Goal: Transaction & Acquisition: Purchase product/service

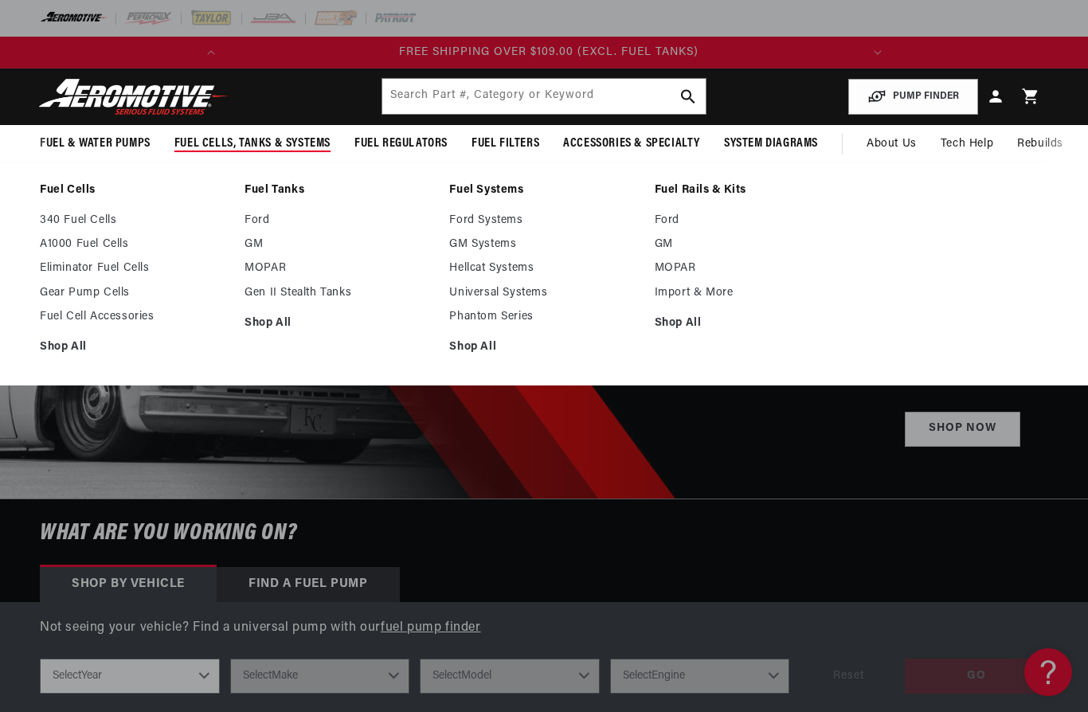
scroll to position [0, 430]
click at [257, 245] on link "GM" at bounding box center [338, 244] width 189 height 14
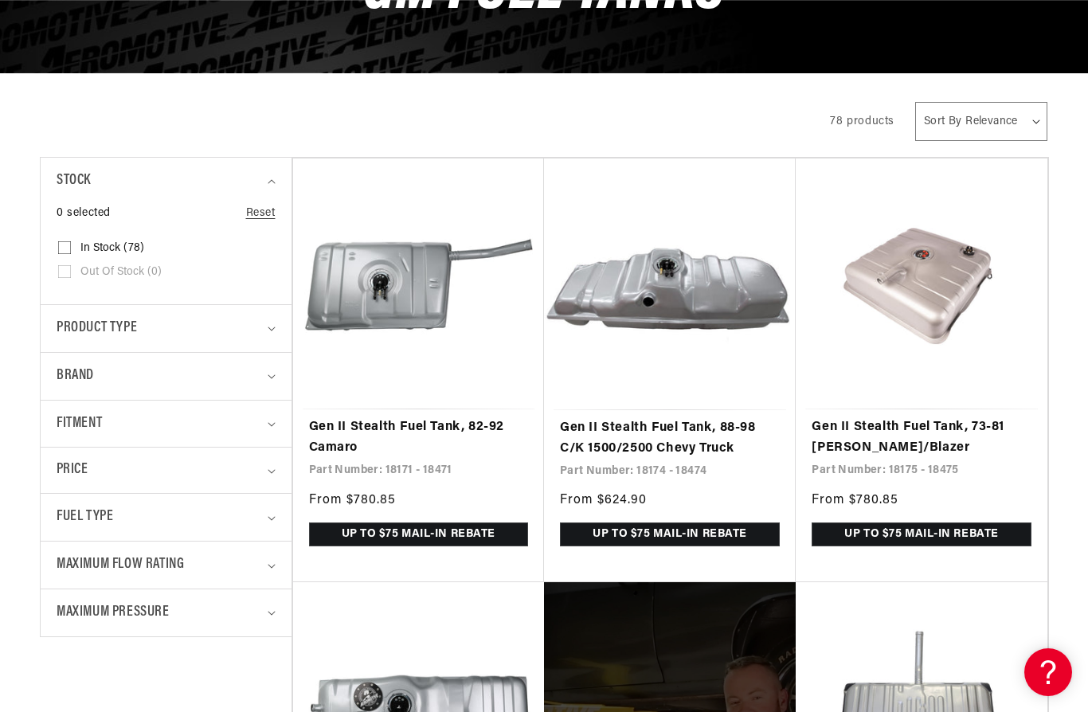
scroll to position [0, 630]
click at [79, 372] on span "Brand" at bounding box center [75, 376] width 37 height 23
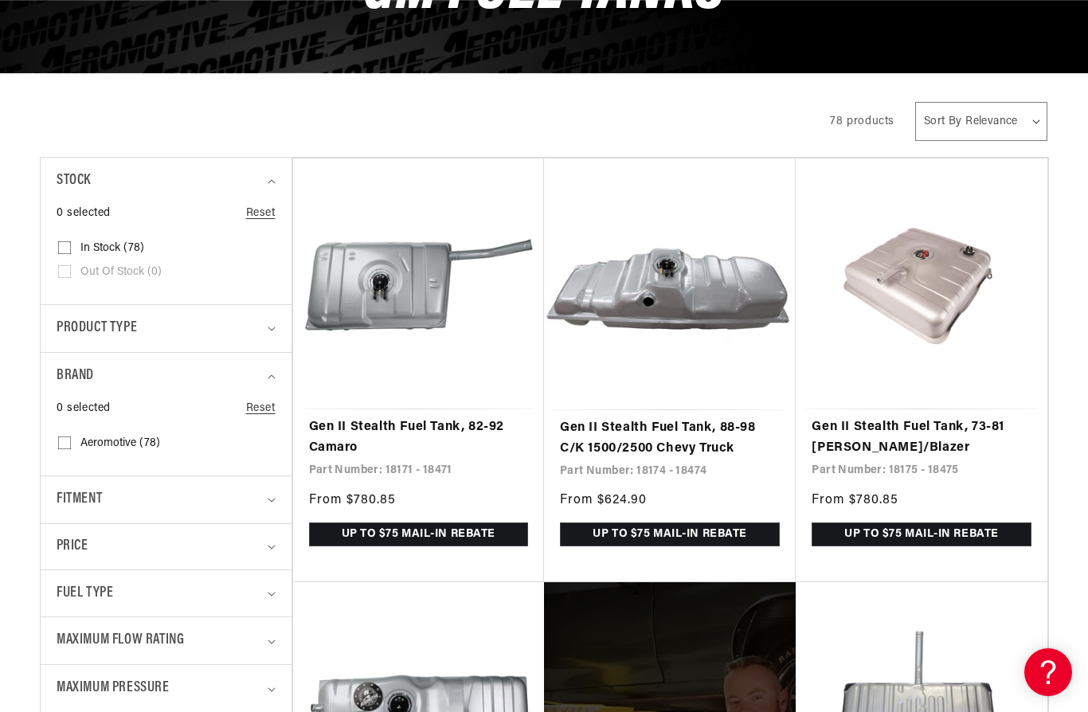
click at [68, 444] on input "Aeromotive (78) Aeromotive (78 products)" at bounding box center [64, 445] width 13 height 13
checkbox input "true"
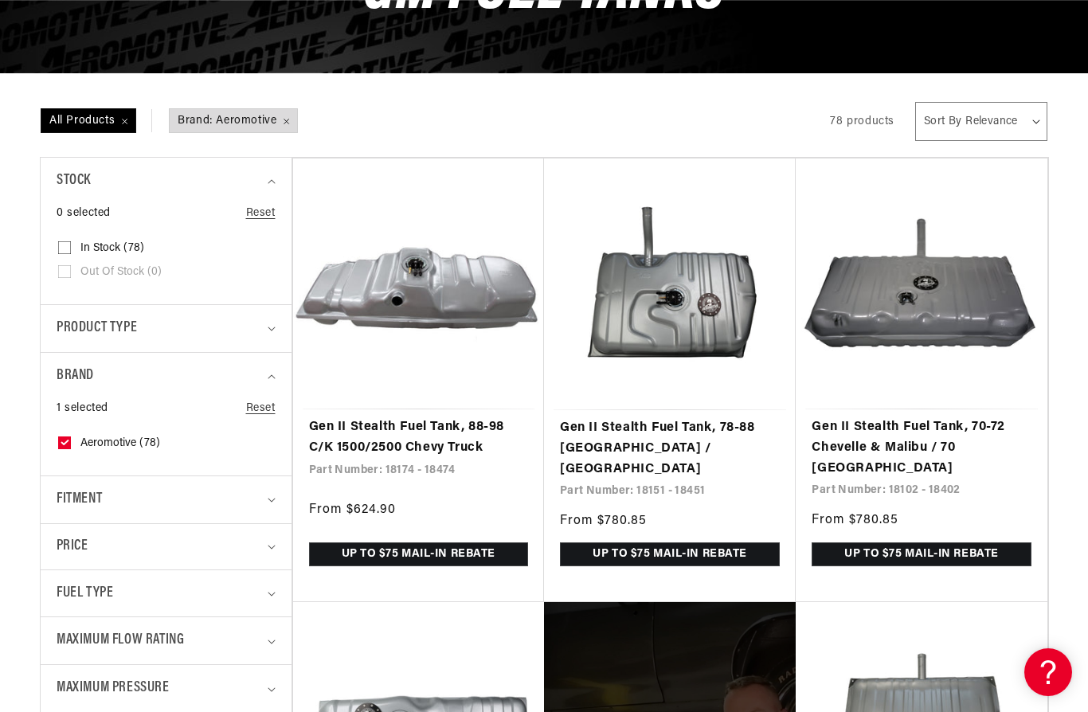
click at [92, 493] on span "Fitment" at bounding box center [79, 499] width 45 height 23
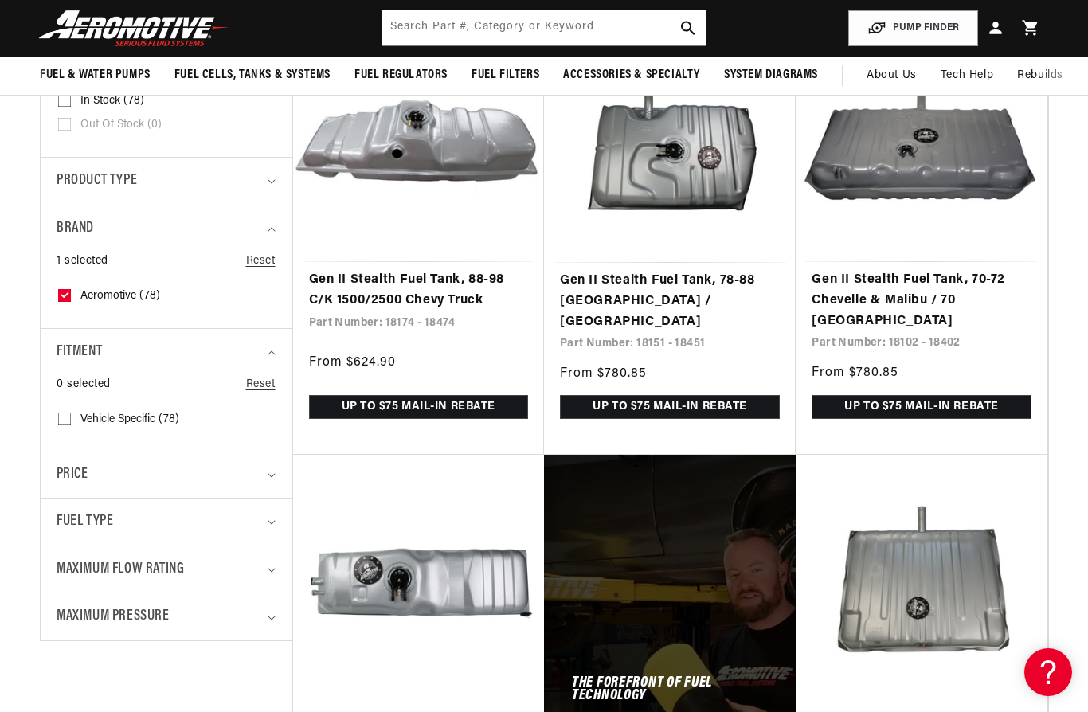
click at [66, 421] on input "Vehicle Specific (78) Vehicle Specific (78 products)" at bounding box center [64, 422] width 13 height 13
checkbox input "true"
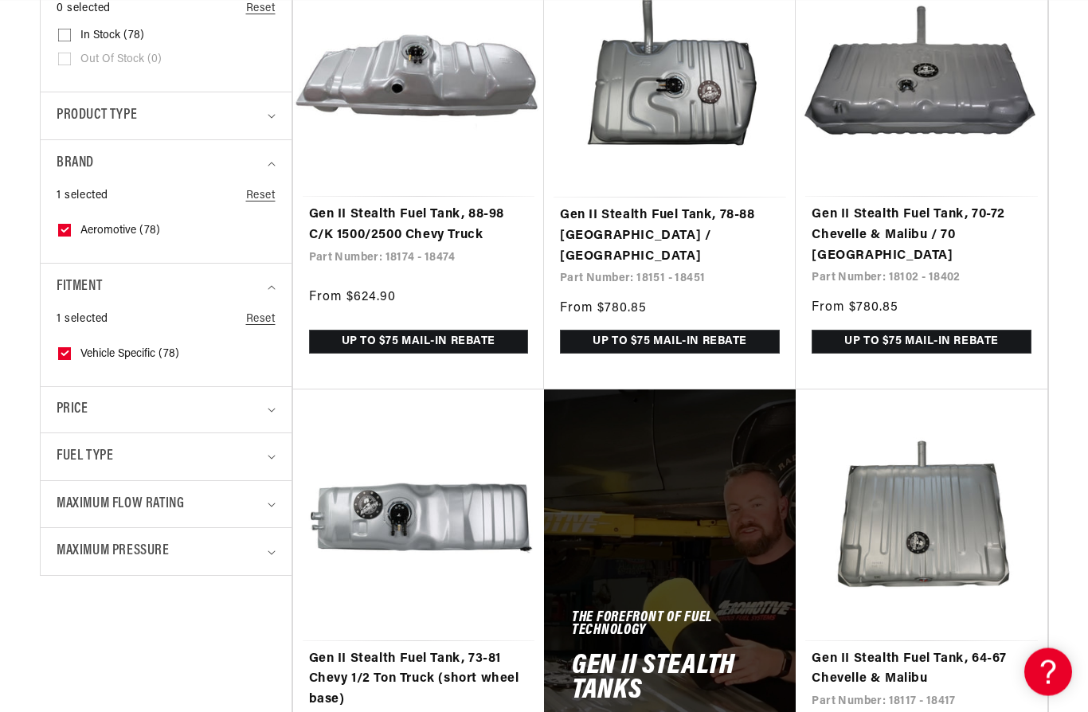
scroll to position [465, 0]
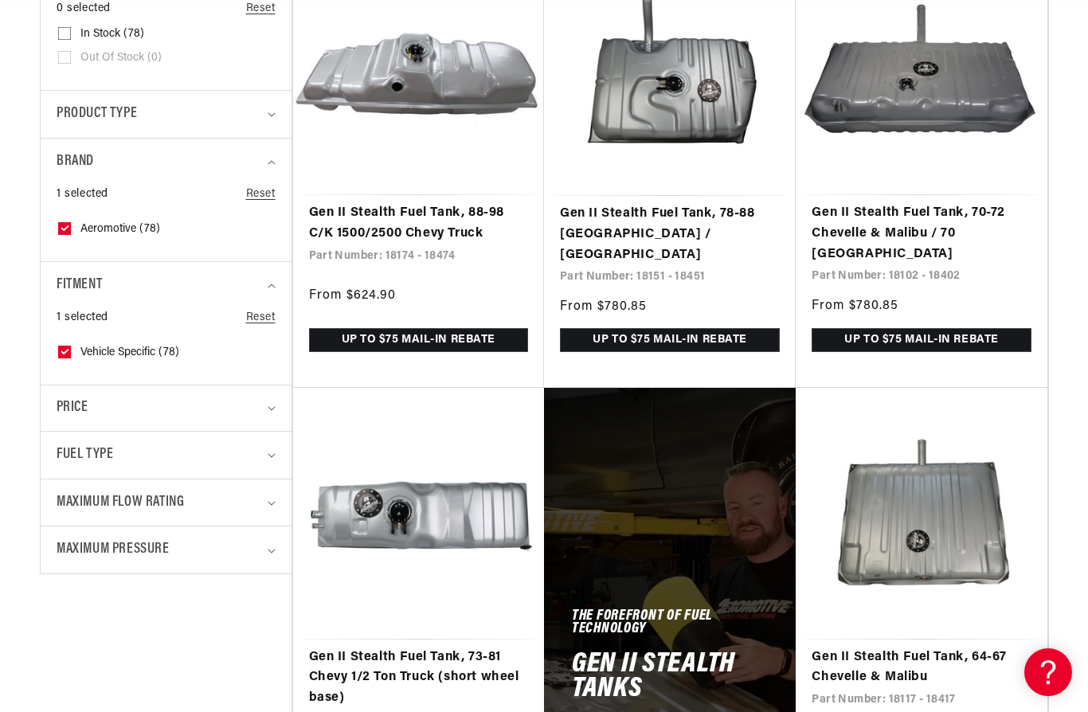
click at [87, 461] on span "Fuel Type" at bounding box center [85, 454] width 57 height 23
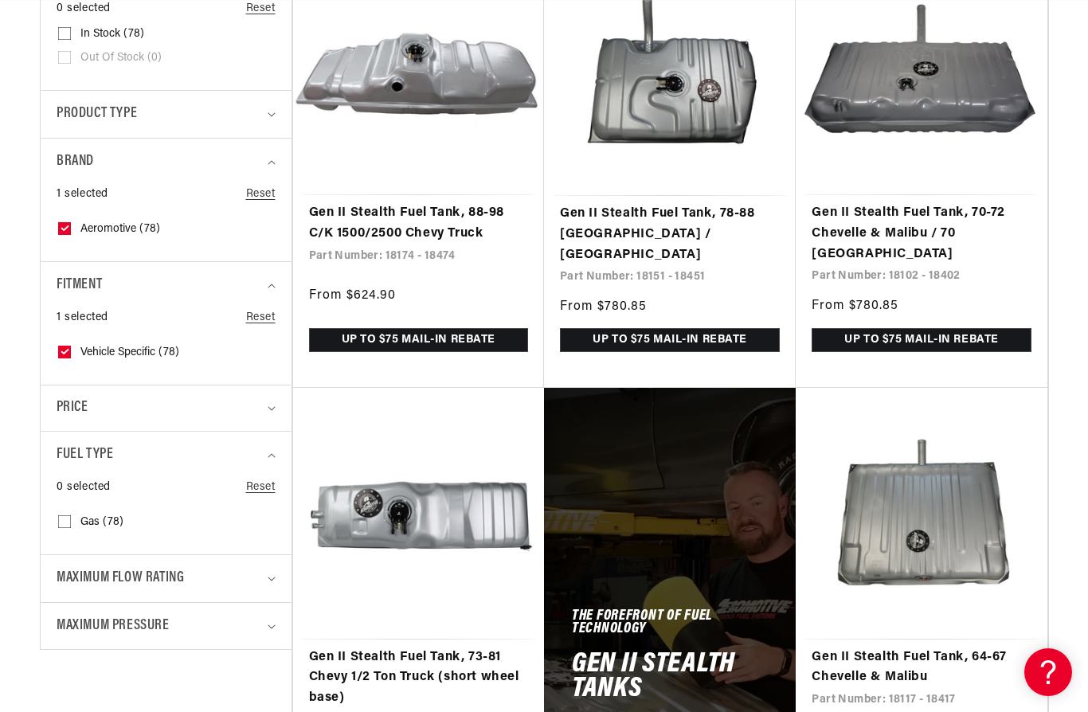
scroll to position [0, 630]
click at [64, 518] on input "Gas (78) Gas (78 products)" at bounding box center [64, 524] width 13 height 13
checkbox input "true"
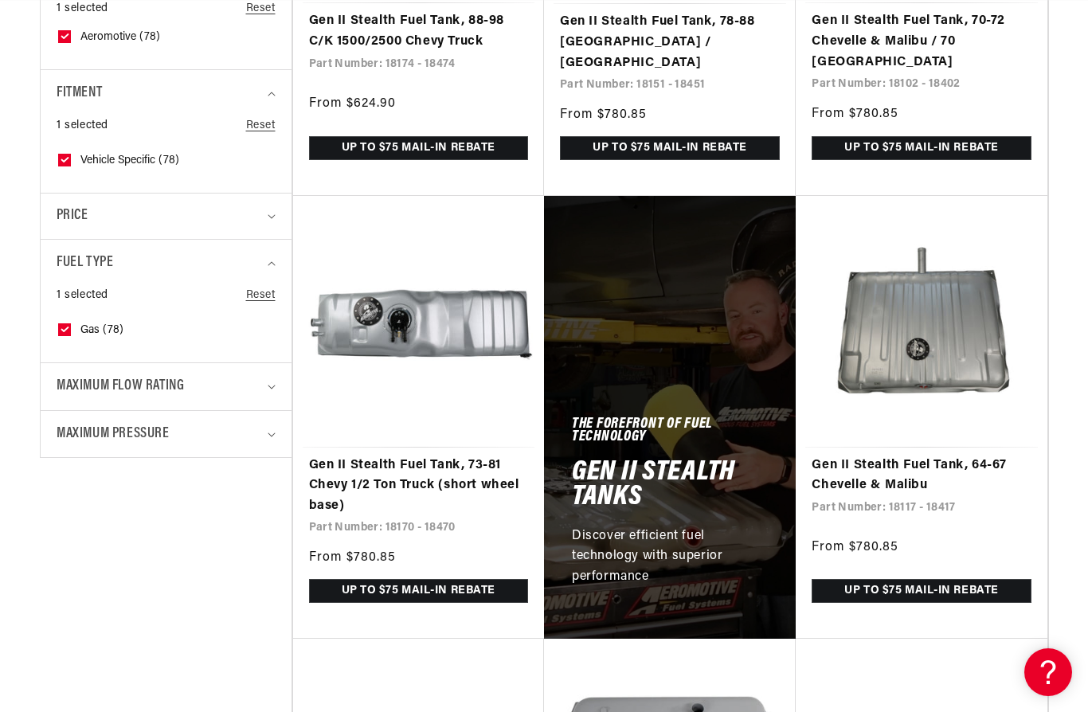
click at [80, 375] on span "Maximum Flow Rating" at bounding box center [120, 386] width 127 height 23
click at [60, 442] on label "200 LPH (40) 200 LPH (40 products)" at bounding box center [161, 454] width 206 height 24
click at [60, 450] on input "200 LPH (40) 200 LPH (40 products)" at bounding box center [64, 456] width 13 height 13
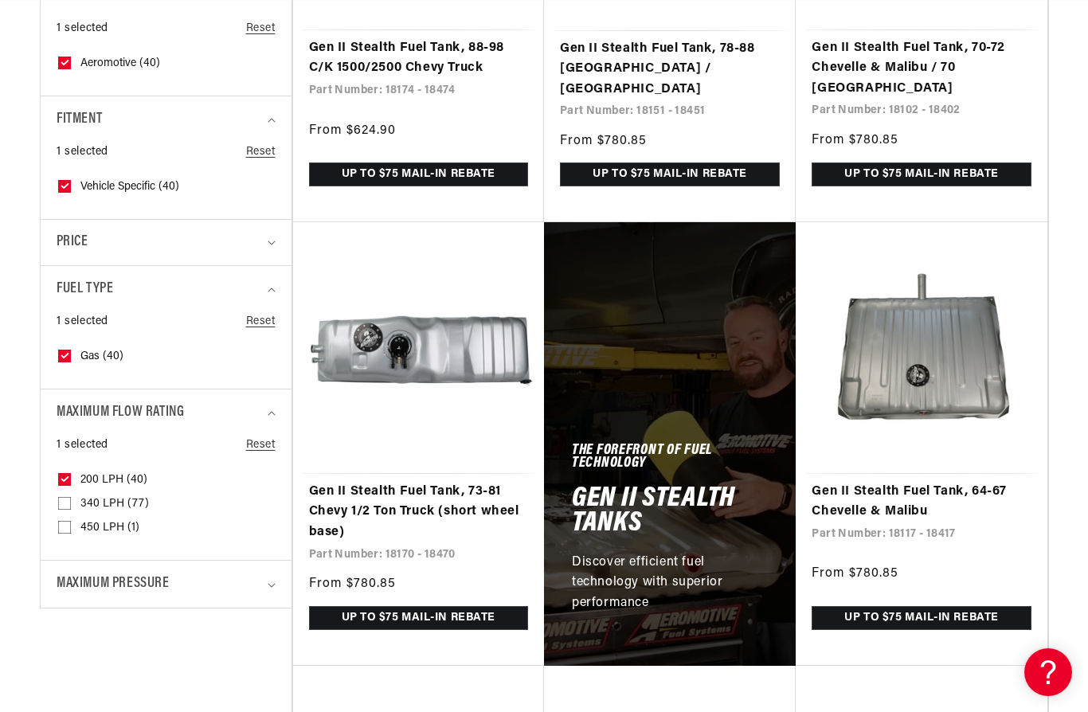
click at [62, 476] on icon at bounding box center [65, 479] width 9 height 6
click at [62, 476] on input "200 LPH (40) 200 LPH (40 products)" at bounding box center [64, 482] width 13 height 13
checkbox input "false"
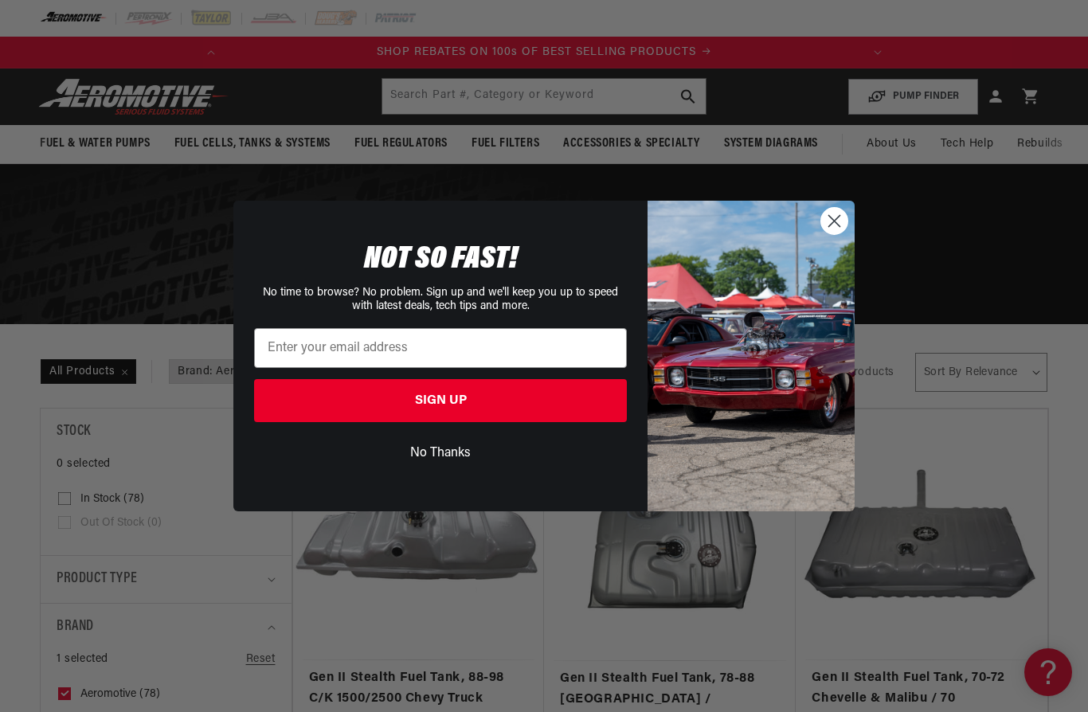
click at [840, 240] on img "POPUP Form" at bounding box center [750, 356] width 207 height 311
click at [838, 229] on circle "Close dialog" at bounding box center [834, 221] width 26 height 26
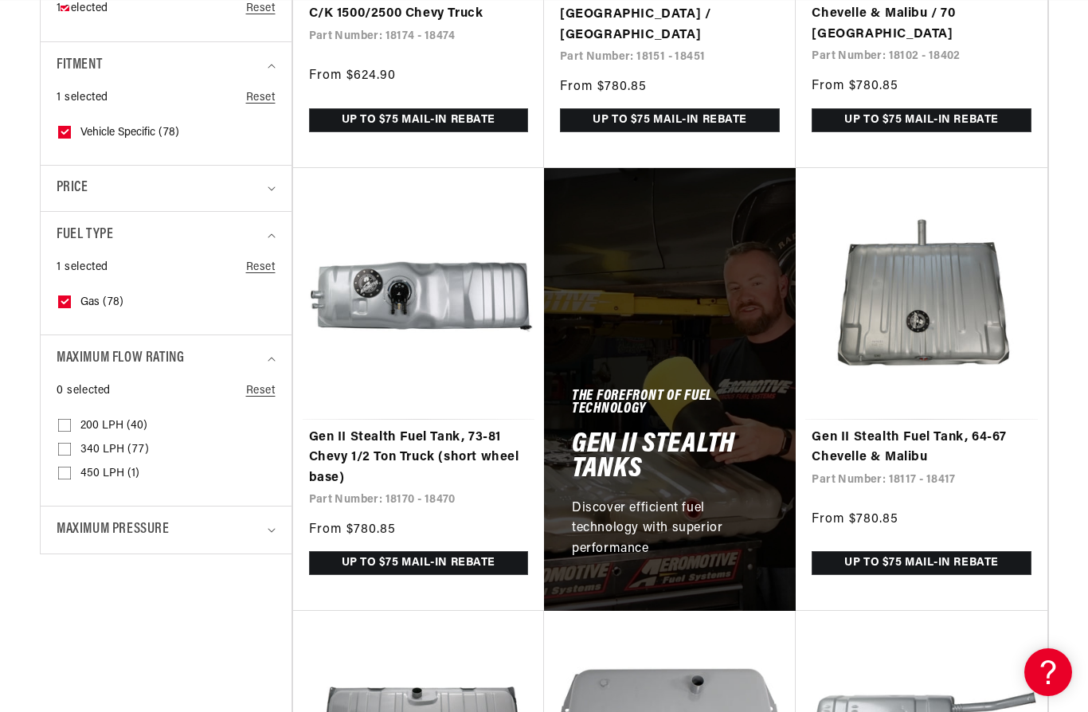
scroll to position [0, 0]
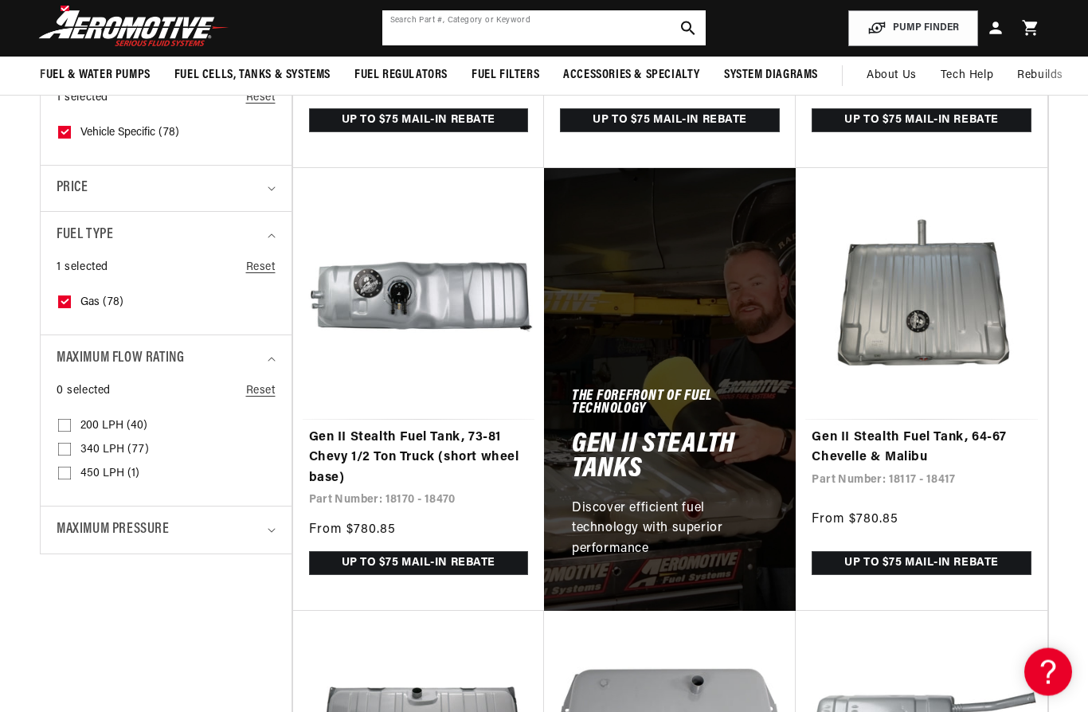
click at [538, 32] on input "text" at bounding box center [544, 27] width 324 height 35
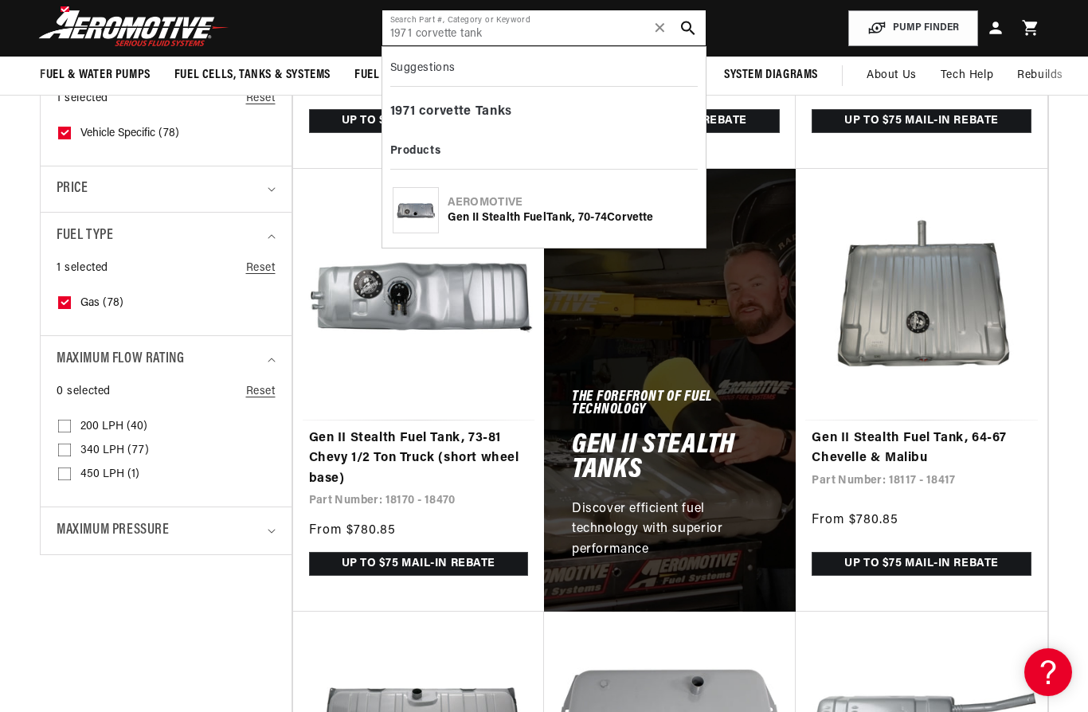
type input "1971 corvette tank"
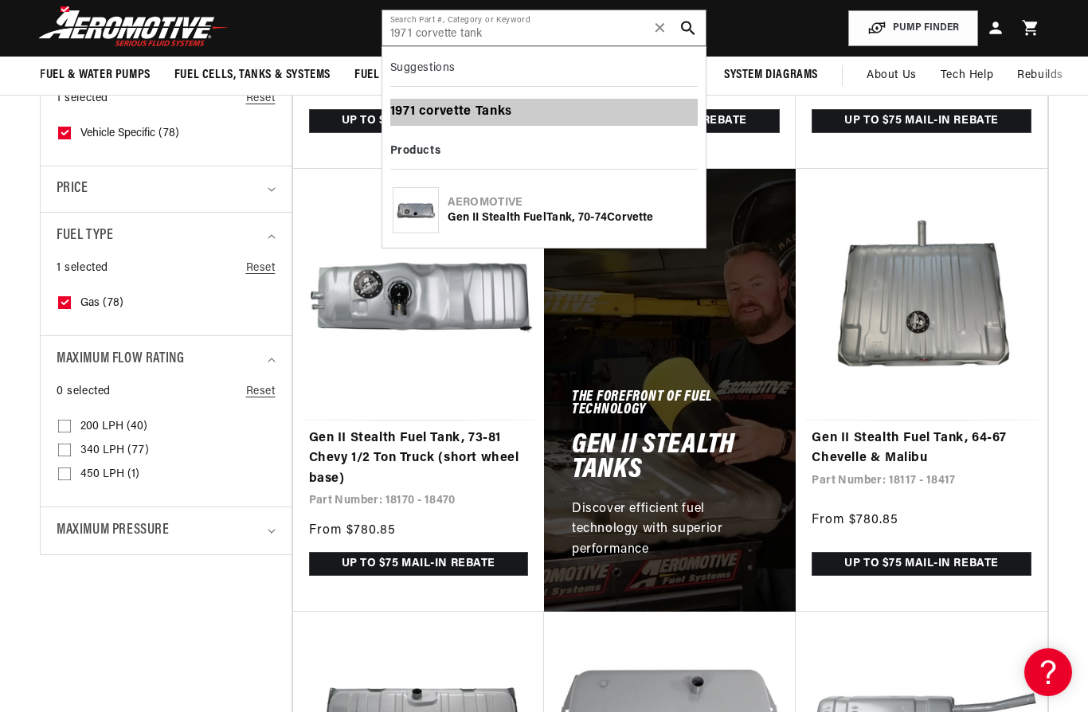
click at [477, 114] on b "Tank" at bounding box center [490, 111] width 30 height 13
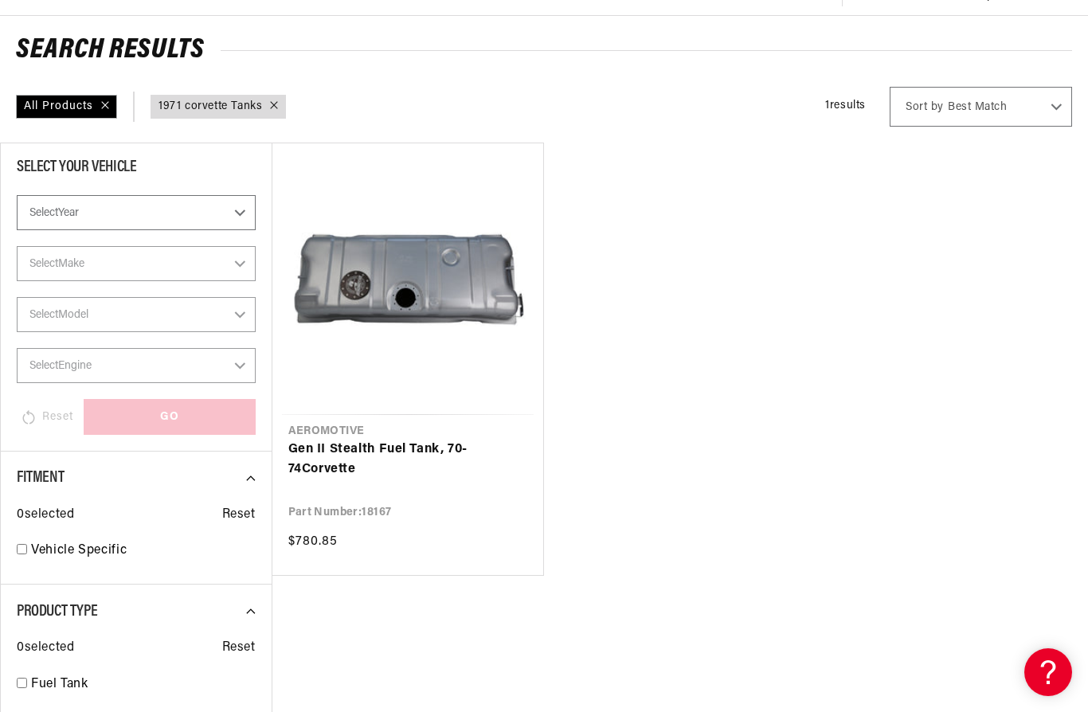
scroll to position [0, 630]
click at [416, 447] on link "Gen II Stealth Fuel Tank, 70-74 Corvette" at bounding box center [408, 459] width 240 height 41
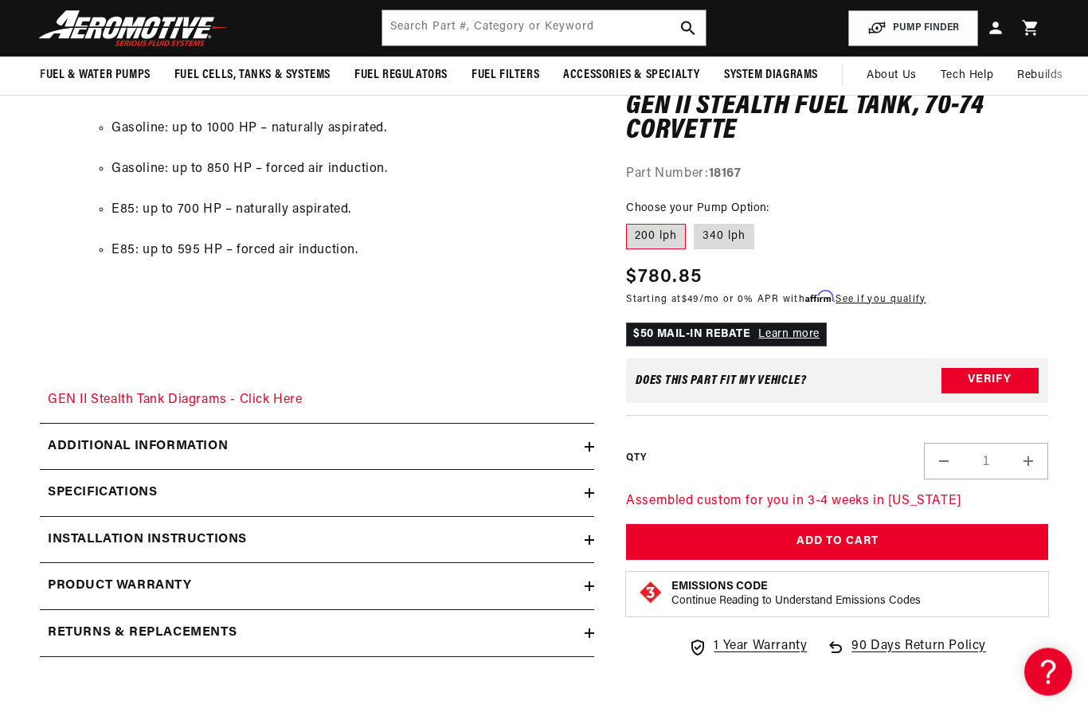
scroll to position [2133, 0]
click at [85, 529] on h2 "Installation Instructions" at bounding box center [147, 539] width 199 height 21
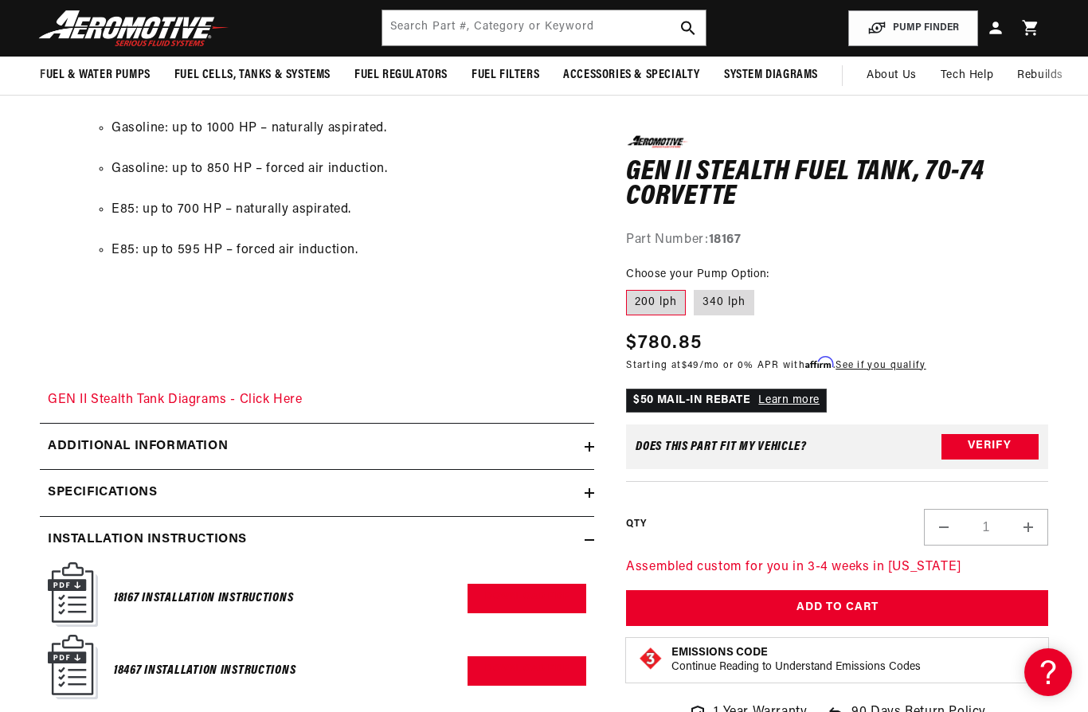
scroll to position [0, 630]
click at [76, 568] on img at bounding box center [73, 594] width 50 height 64
click at [82, 569] on img at bounding box center [73, 594] width 50 height 64
click at [156, 588] on h6 "18167 Installation Instructions" at bounding box center [203, 598] width 179 height 21
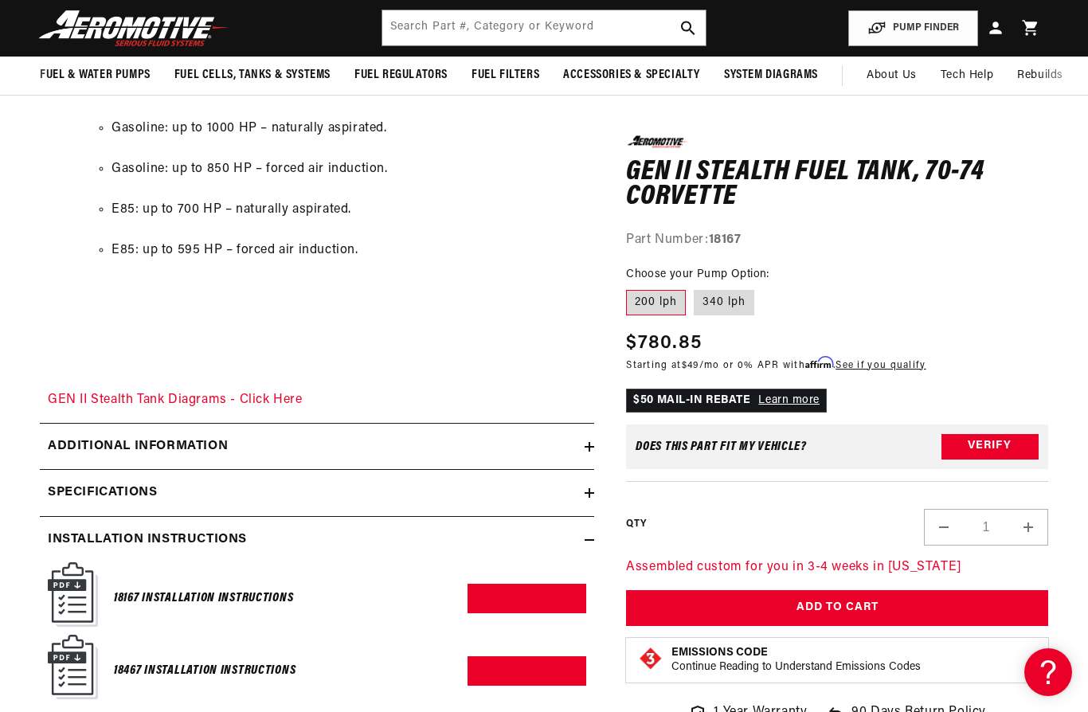
click at [173, 588] on h6 "18167 Installation Instructions" at bounding box center [203, 598] width 179 height 21
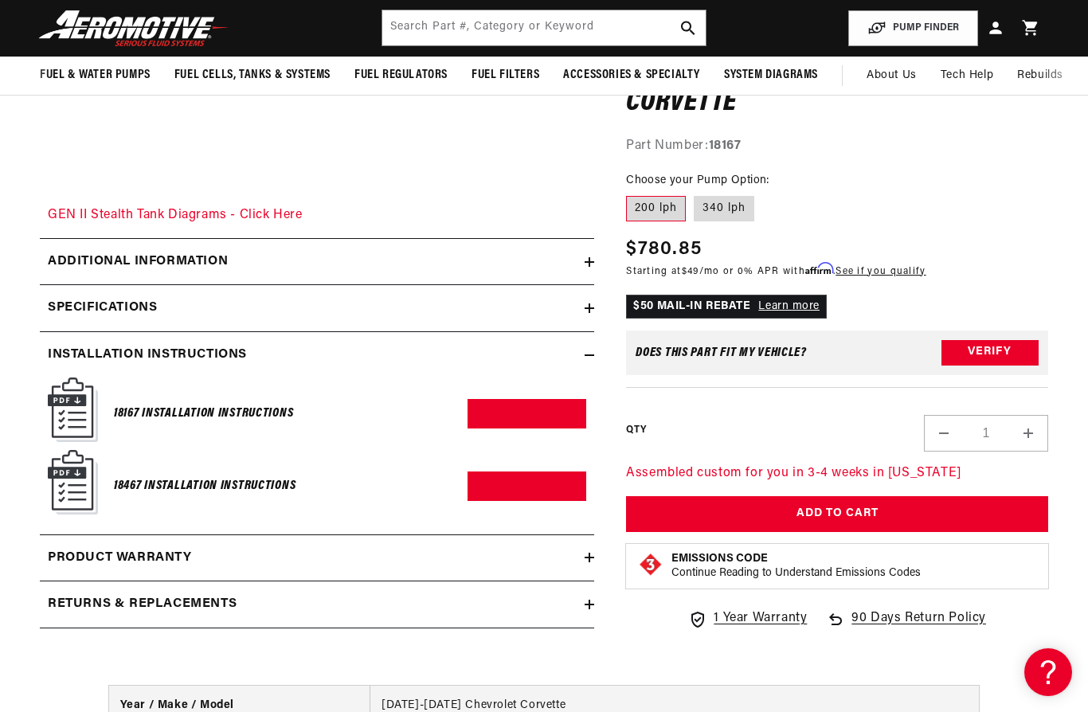
scroll to position [0, 630]
click at [199, 403] on h6 "18167 Installation Instructions" at bounding box center [203, 413] width 179 height 21
click at [73, 382] on img at bounding box center [73, 409] width 50 height 64
click at [553, 399] on link "Download PDF" at bounding box center [526, 413] width 119 height 29
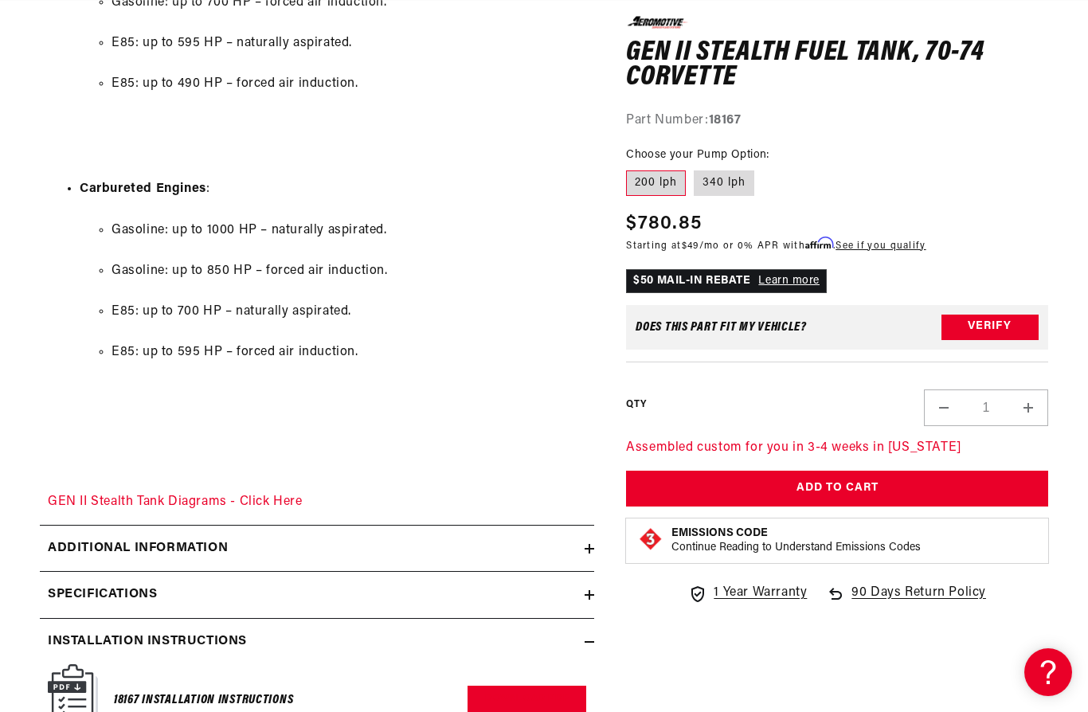
scroll to position [0, 0]
click at [721, 189] on label "340 lph" at bounding box center [723, 182] width 61 height 25
click at [694, 168] on input "340 lph" at bounding box center [693, 167] width 1 height 1
radio input "true"
click at [657, 176] on label "200 lph" at bounding box center [656, 182] width 60 height 25
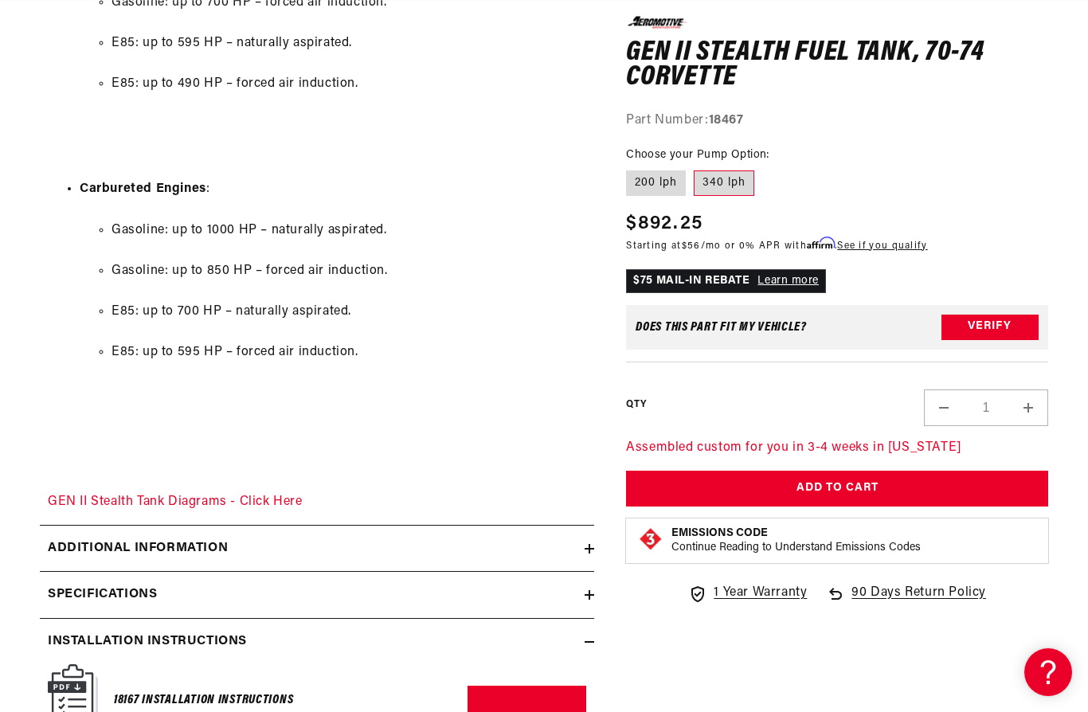
click at [631, 168] on input "200 lph" at bounding box center [630, 167] width 1 height 1
radio input "true"
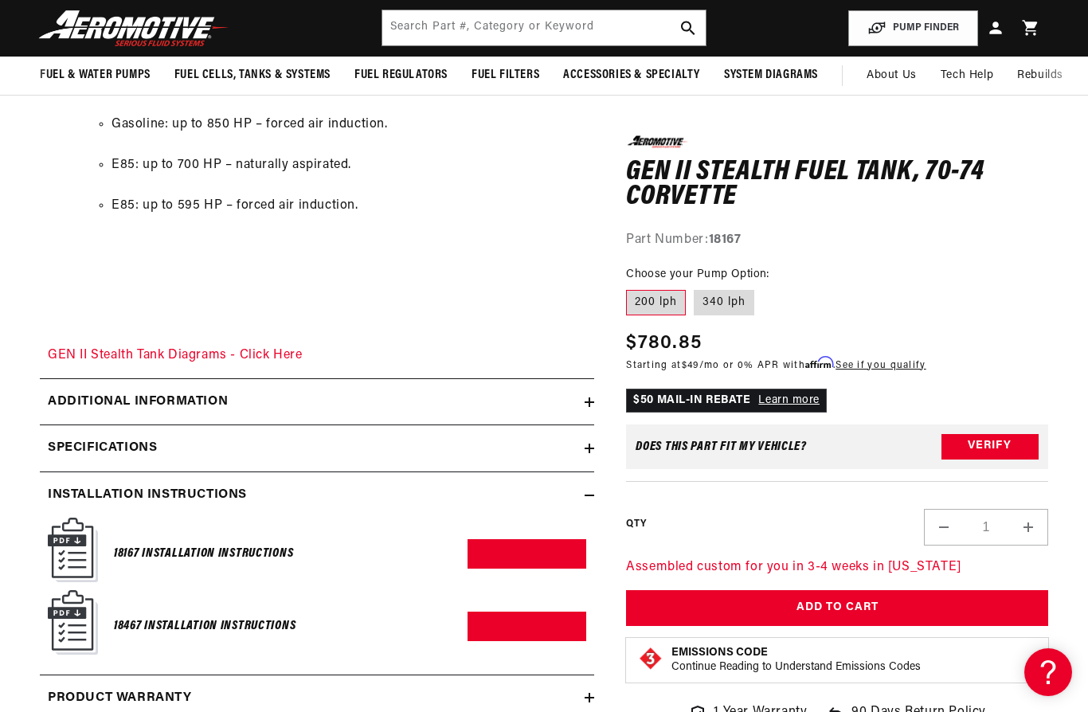
scroll to position [0, 630]
click at [523, 539] on link "Download PDF" at bounding box center [526, 553] width 119 height 29
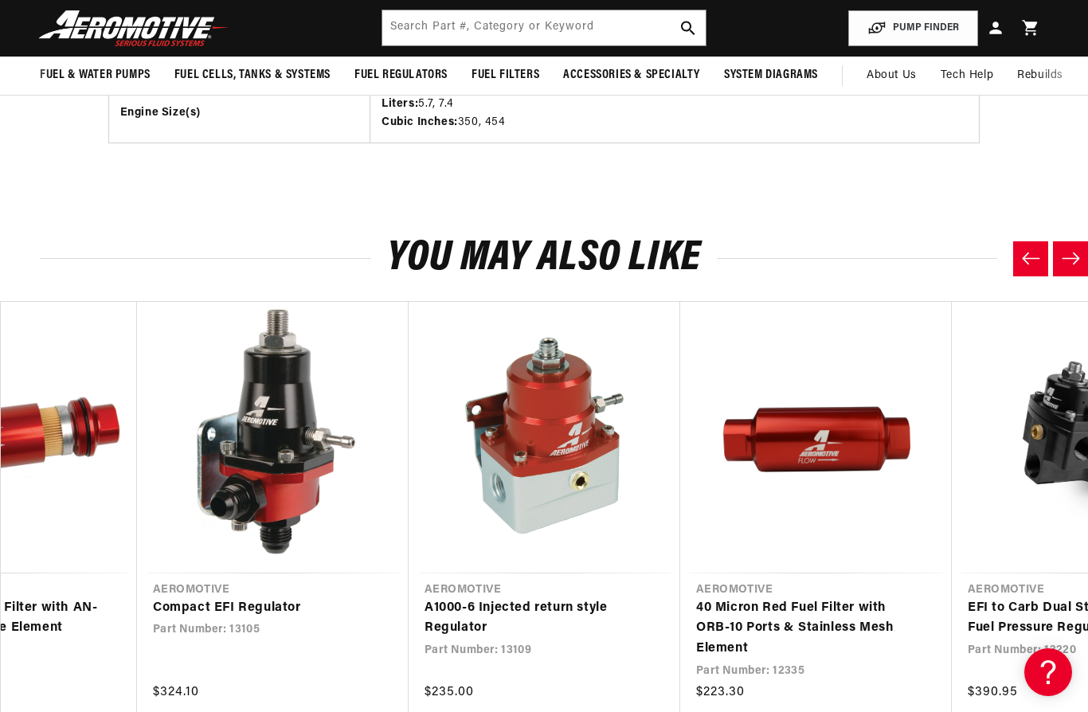
scroll to position [0, 0]
click at [543, 598] on link "A1000-6 Injected return style Regulator" at bounding box center [536, 618] width 224 height 41
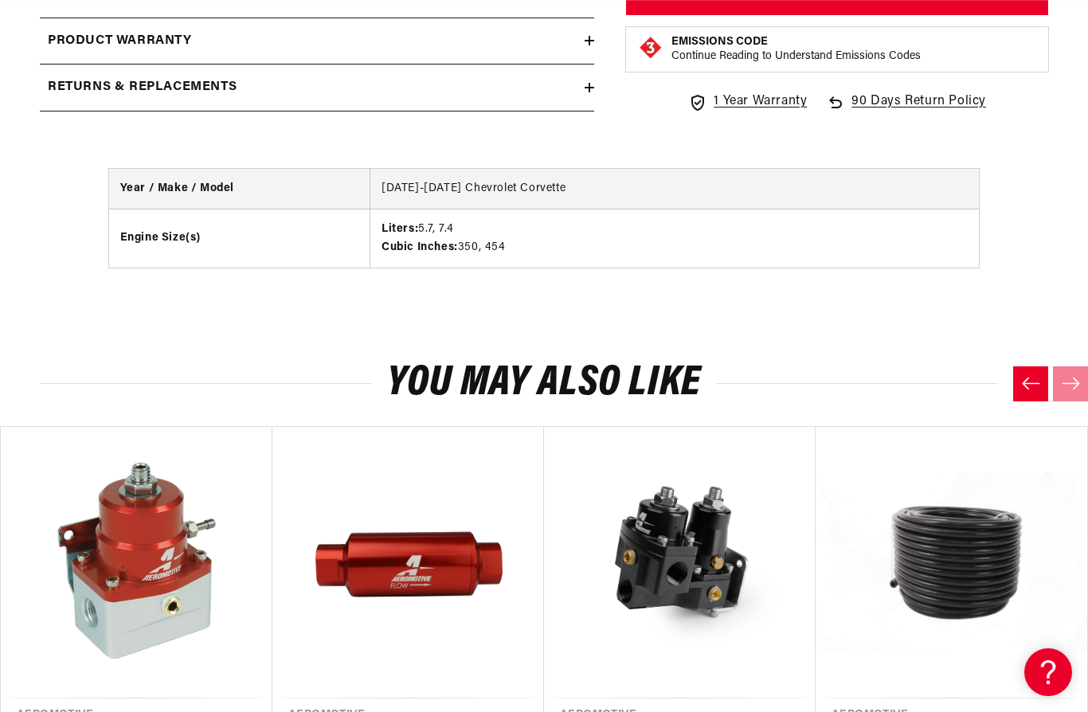
scroll to position [0, 630]
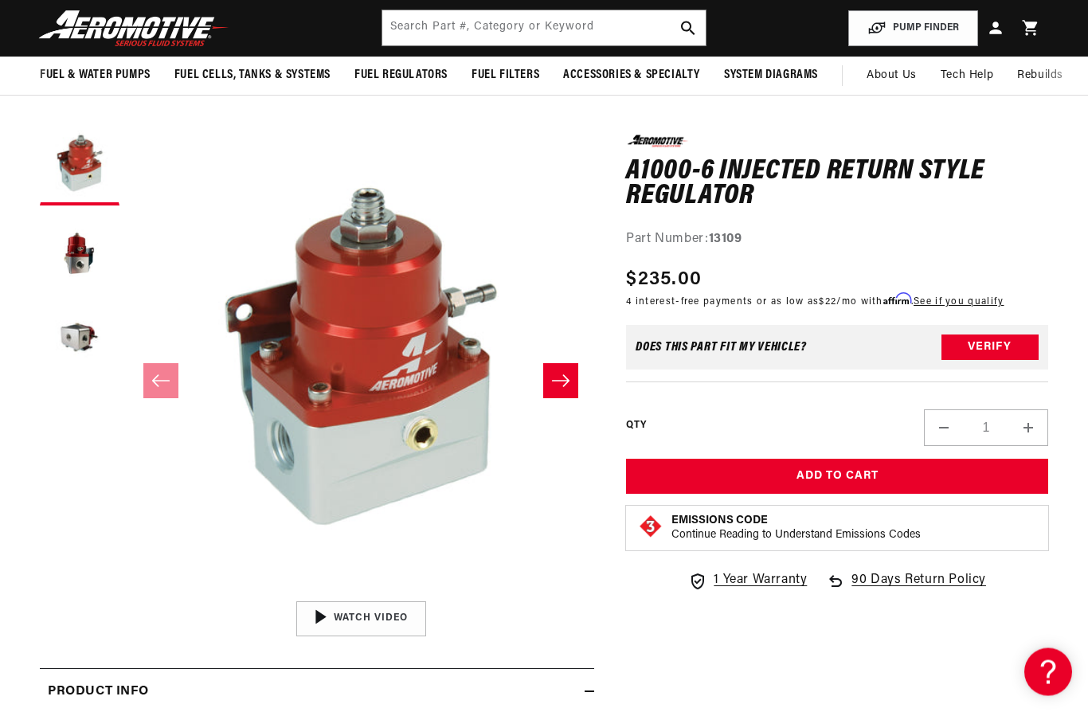
scroll to position [84, 0]
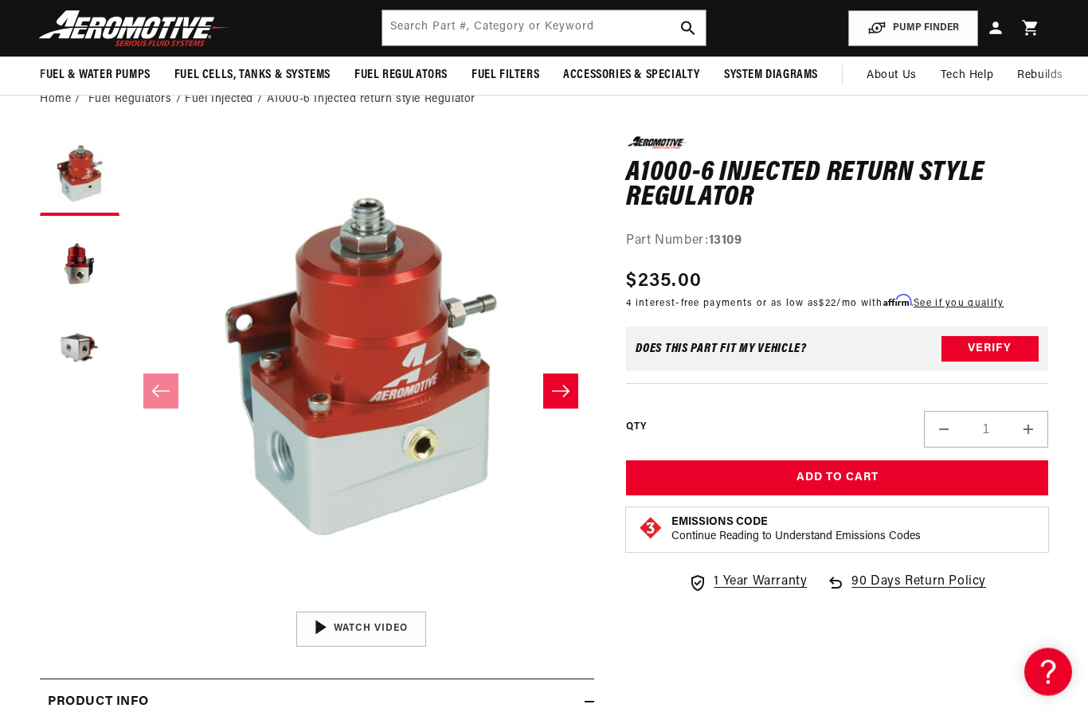
click at [564, 391] on icon "Slide right" at bounding box center [561, 392] width 18 height 12
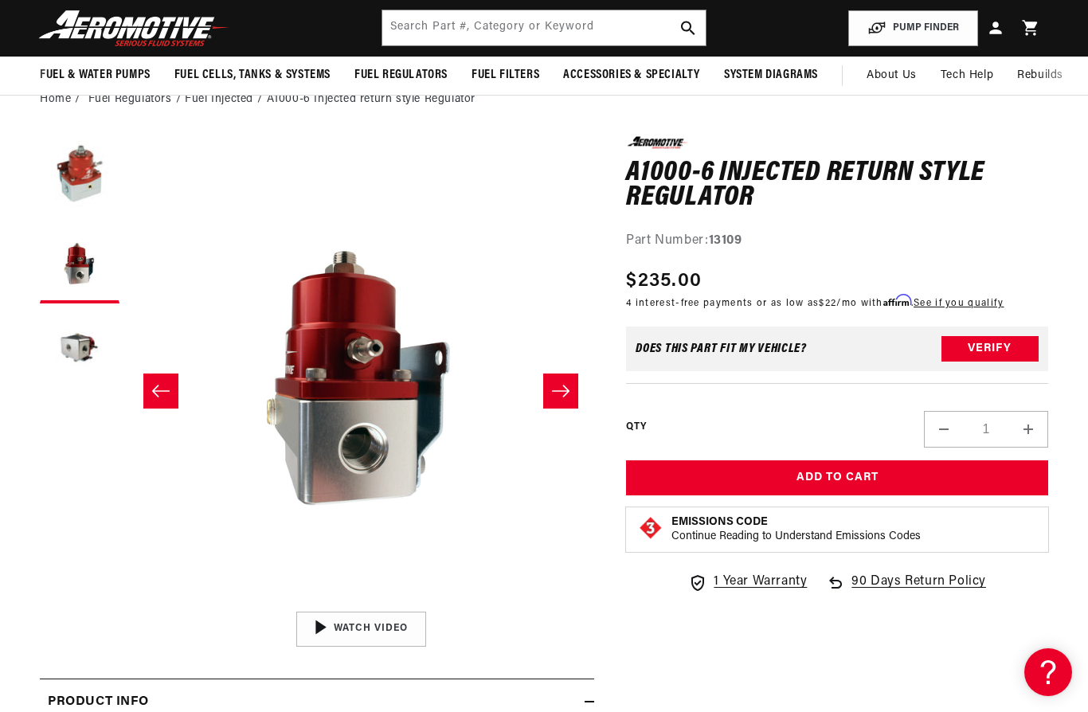
scroll to position [0, 630]
click at [571, 396] on button "Slide right" at bounding box center [560, 390] width 35 height 35
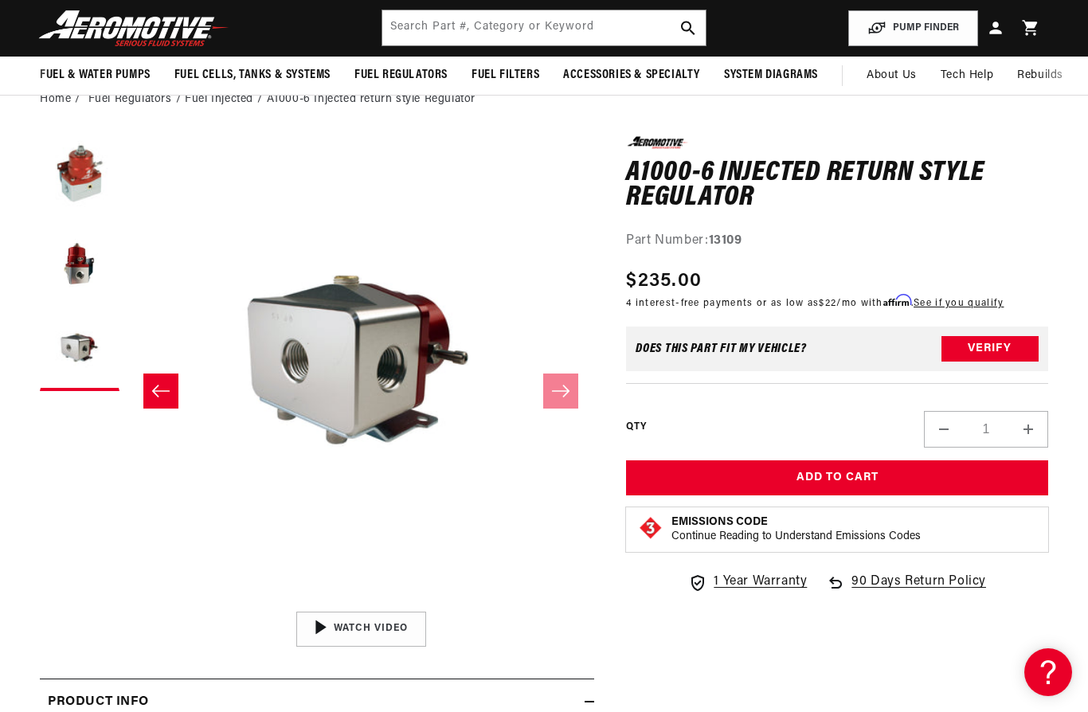
scroll to position [0, 0]
click at [166, 393] on icon "Slide left" at bounding box center [160, 391] width 19 height 16
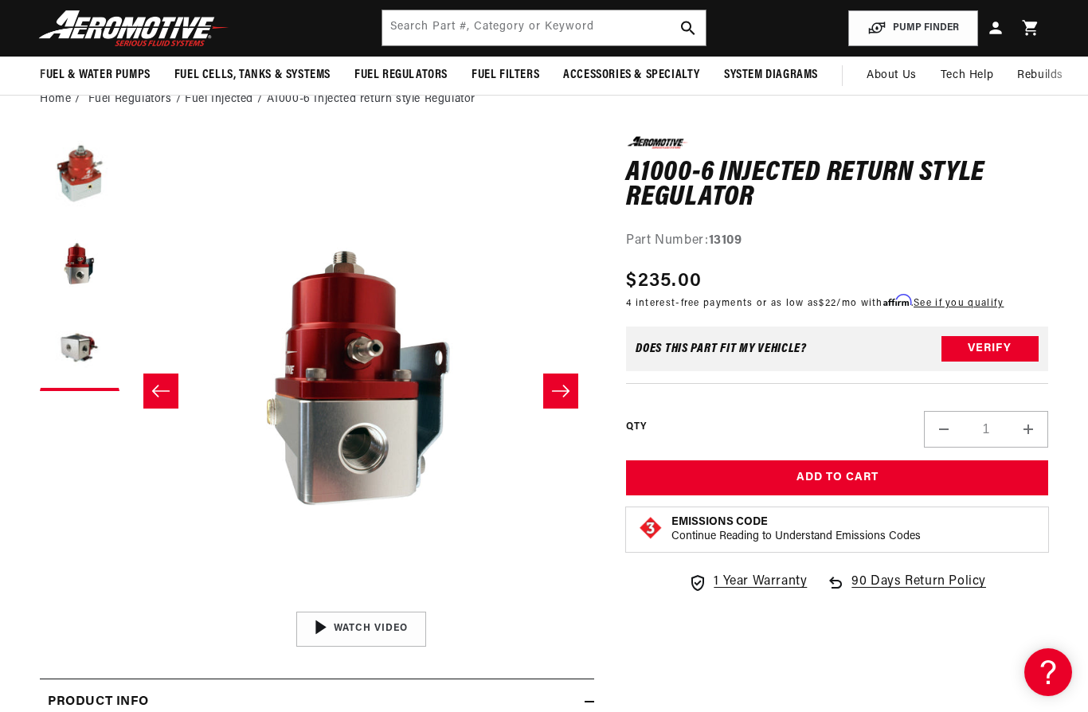
scroll to position [0, 630]
click at [162, 393] on icon "Slide left" at bounding box center [160, 391] width 19 height 16
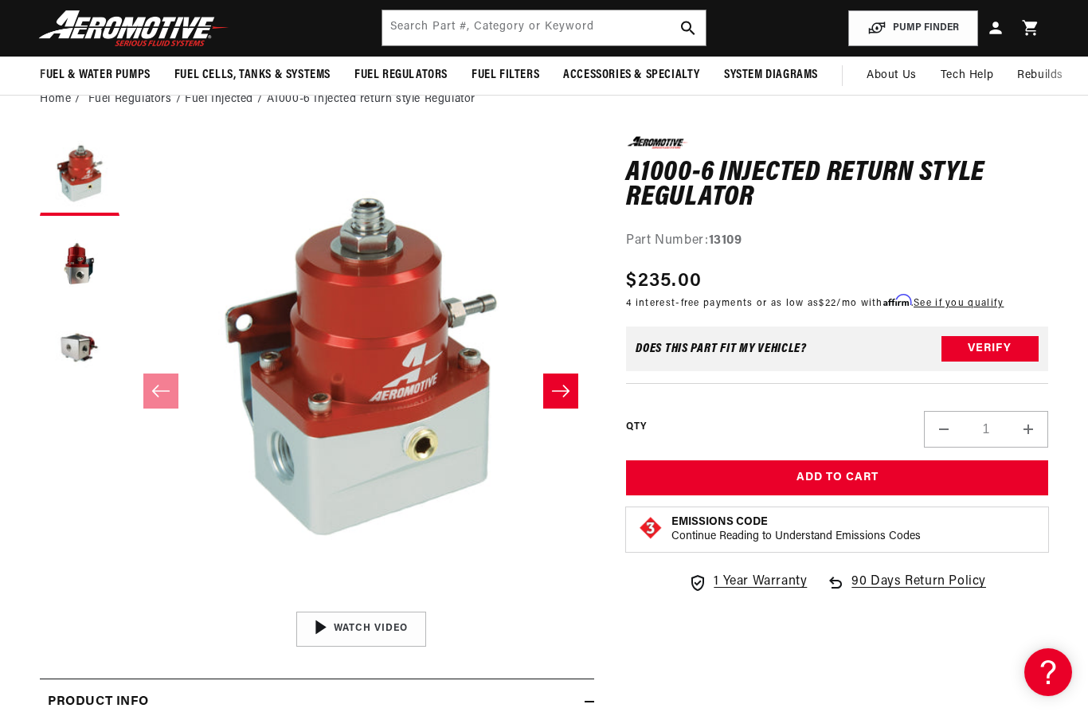
scroll to position [0, 48]
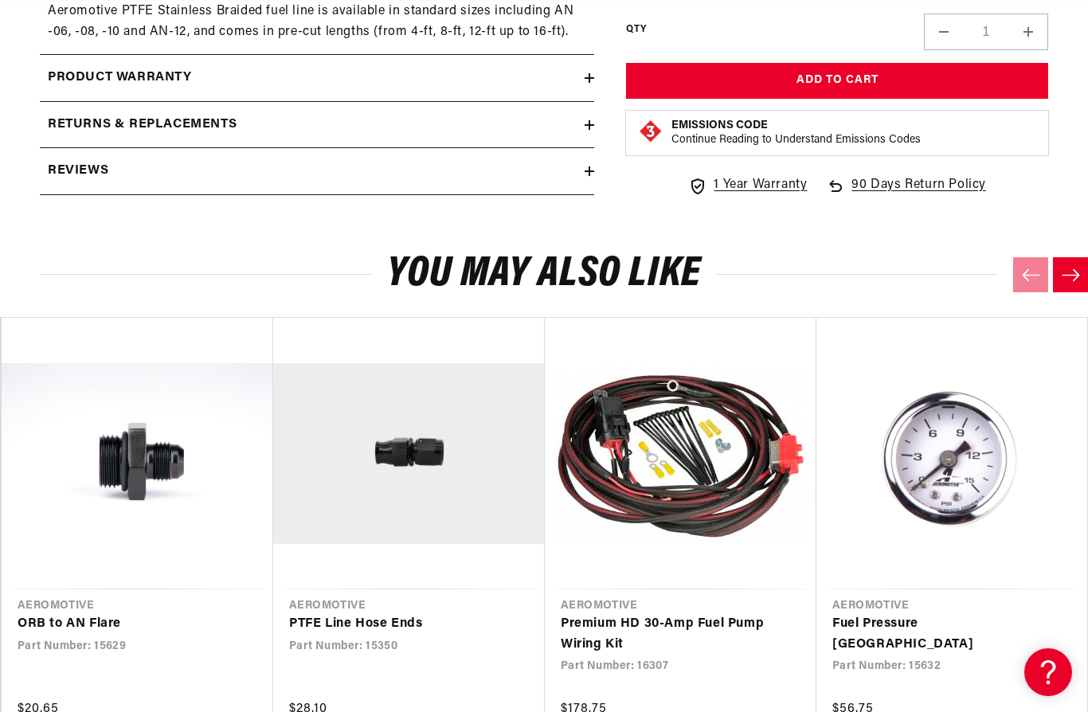
scroll to position [0, 630]
click at [661, 617] on link "Premium HD 30-Amp Fuel Pump Wiring Kit" at bounding box center [672, 634] width 224 height 41
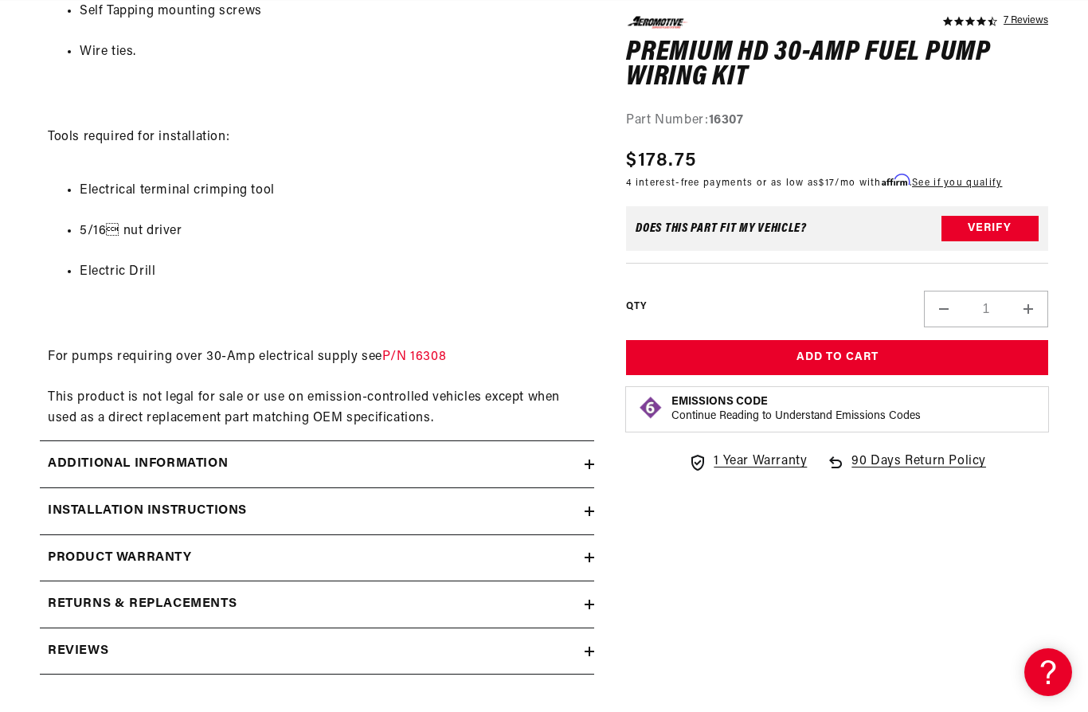
scroll to position [0, 79]
click at [182, 454] on h2 "Additional information" at bounding box center [138, 464] width 180 height 21
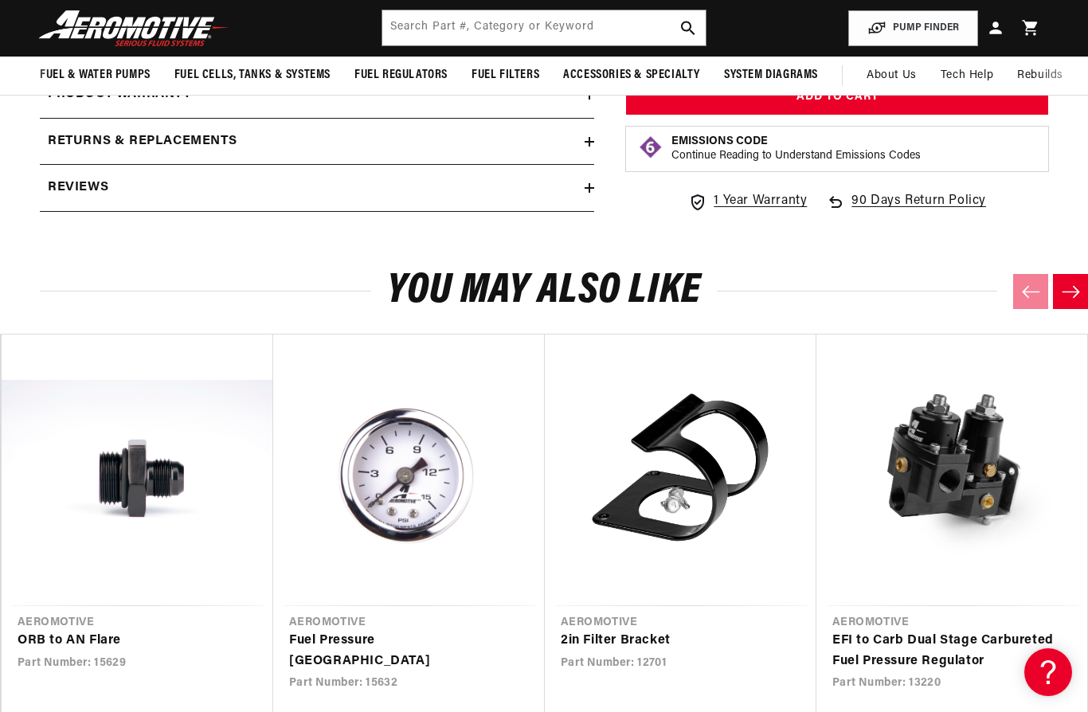
scroll to position [1886, 0]
